Goal: Transaction & Acquisition: Purchase product/service

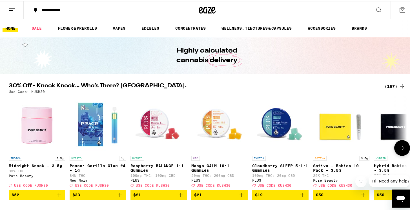
click at [45, 117] on img "Open page for Midnight Snack - 3.5g from Pure Beauty" at bounding box center [37, 123] width 56 height 56
click at [17, 176] on div "Pure Beauty" at bounding box center [37, 175] width 56 height 4
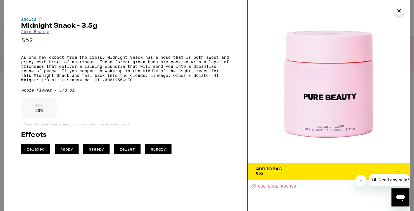
click at [39, 32] on link "Pure Beauty" at bounding box center [35, 31] width 28 height 5
click at [42, 32] on link "Pure Beauty" at bounding box center [35, 31] width 28 height 5
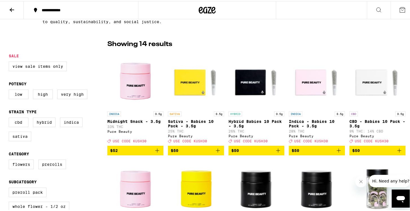
scroll to position [139, 0]
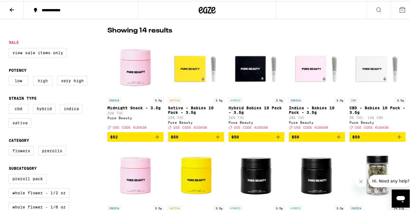
click at [46, 81] on label "High" at bounding box center [43, 80] width 20 height 10
click at [10, 76] on input "High" at bounding box center [10, 76] width 0 height 0
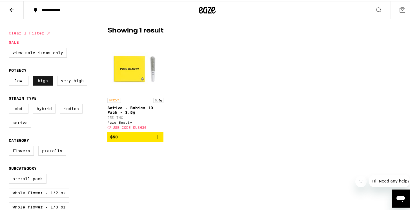
click at [46, 81] on label "High" at bounding box center [43, 80] width 20 height 10
click at [10, 76] on input "High" at bounding box center [10, 76] width 0 height 0
checkbox input "false"
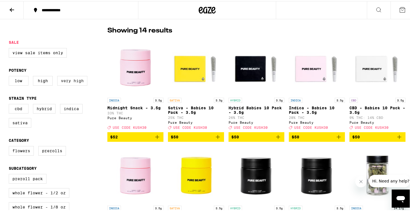
click at [60, 82] on label "Very High" at bounding box center [72, 80] width 30 height 10
click at [10, 76] on input "Very High" at bounding box center [10, 76] width 0 height 0
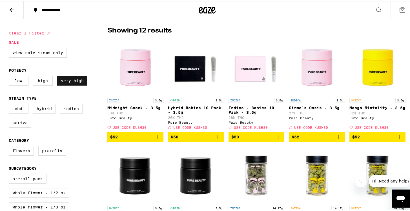
click at [60, 82] on label "Very High" at bounding box center [72, 80] width 30 height 10
click at [10, 76] on input "Very High" at bounding box center [10, 76] width 0 height 0
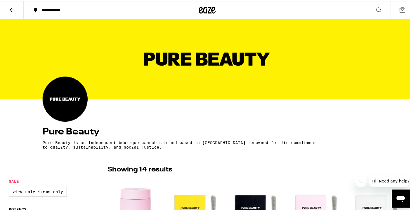
scroll to position [139, 0]
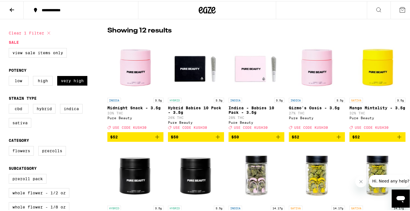
checkbox input "false"
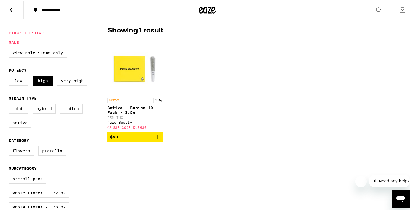
click at [48, 32] on icon at bounding box center [48, 31] width 7 height 7
checkbox input "false"
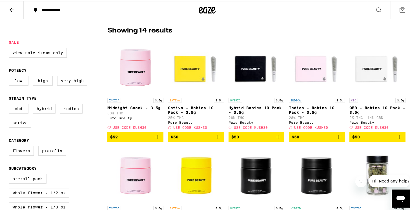
click at [15, 11] on icon at bounding box center [11, 8] width 7 height 7
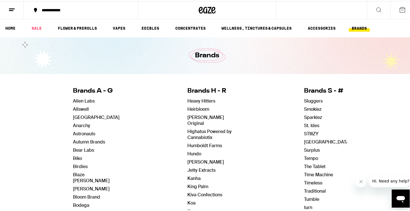
click at [215, 6] on div at bounding box center [207, 9] width 138 height 18
click at [203, 9] on icon at bounding box center [207, 9] width 8 height 7
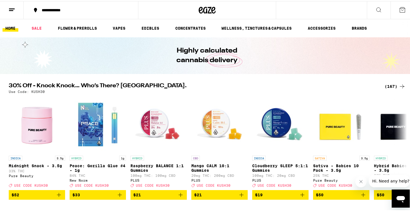
click at [387, 88] on div "(167)" at bounding box center [395, 85] width 21 height 7
click at [387, 84] on div "(167)" at bounding box center [395, 85] width 21 height 7
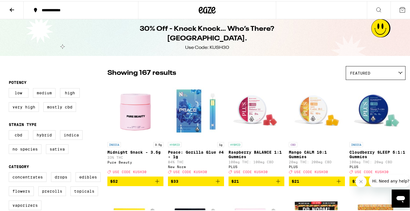
click at [48, 93] on label "Medium" at bounding box center [44, 92] width 23 height 10
click at [10, 88] on input "Medium" at bounding box center [10, 88] width 0 height 0
checkbox input "true"
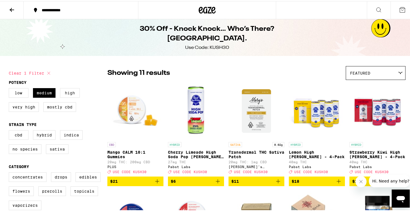
click at [69, 91] on label "High" at bounding box center [70, 92] width 20 height 10
click at [10, 88] on input "High" at bounding box center [10, 88] width 0 height 0
checkbox input "true"
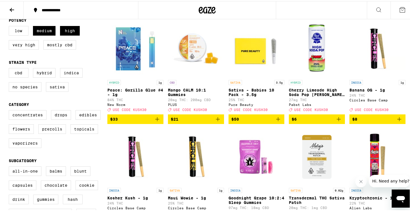
scroll to position [68, 0]
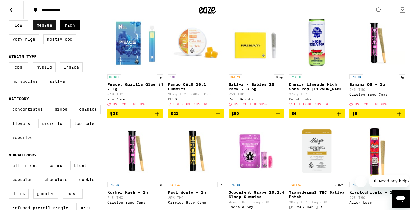
click at [47, 27] on label "Medium" at bounding box center [44, 24] width 23 height 10
click at [10, 20] on input "Medium" at bounding box center [10, 20] width 0 height 0
checkbox input "false"
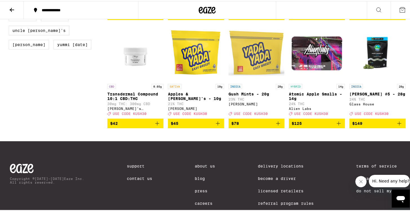
scroll to position [639, 0]
